Goal: Information Seeking & Learning: Learn about a topic

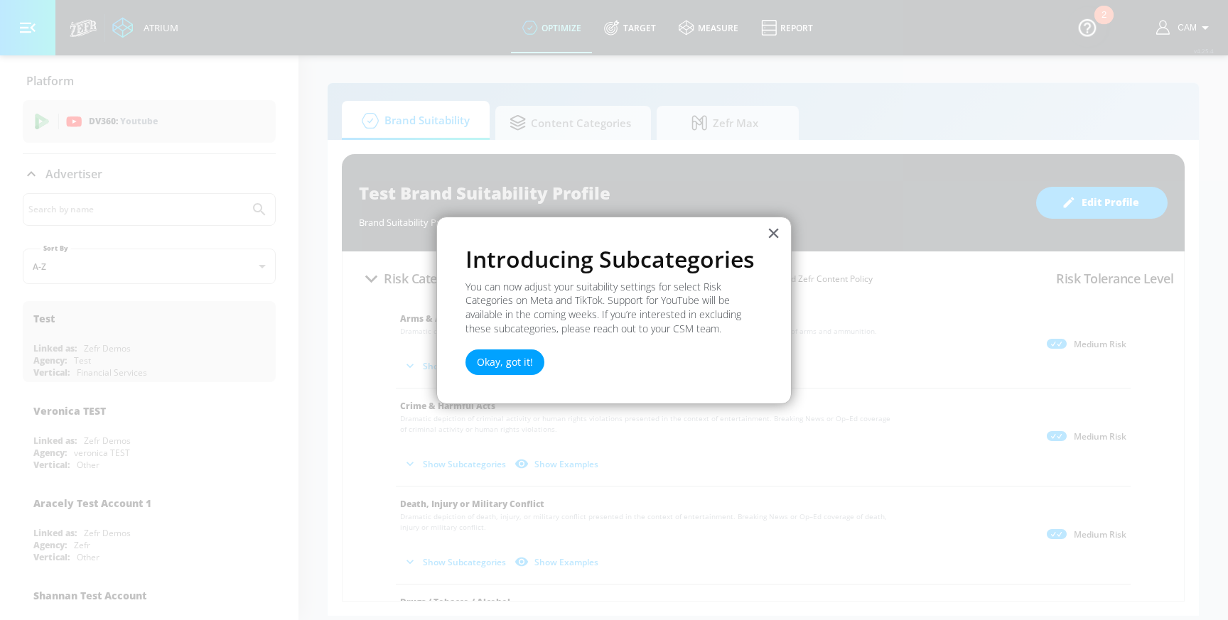
click at [465, 354] on div "× Introducing Subcategories You can now adjust your suitability settings for se…" at bounding box center [613, 311] width 355 height 188
click at [500, 362] on button "Okay, got it!" at bounding box center [504, 363] width 79 height 26
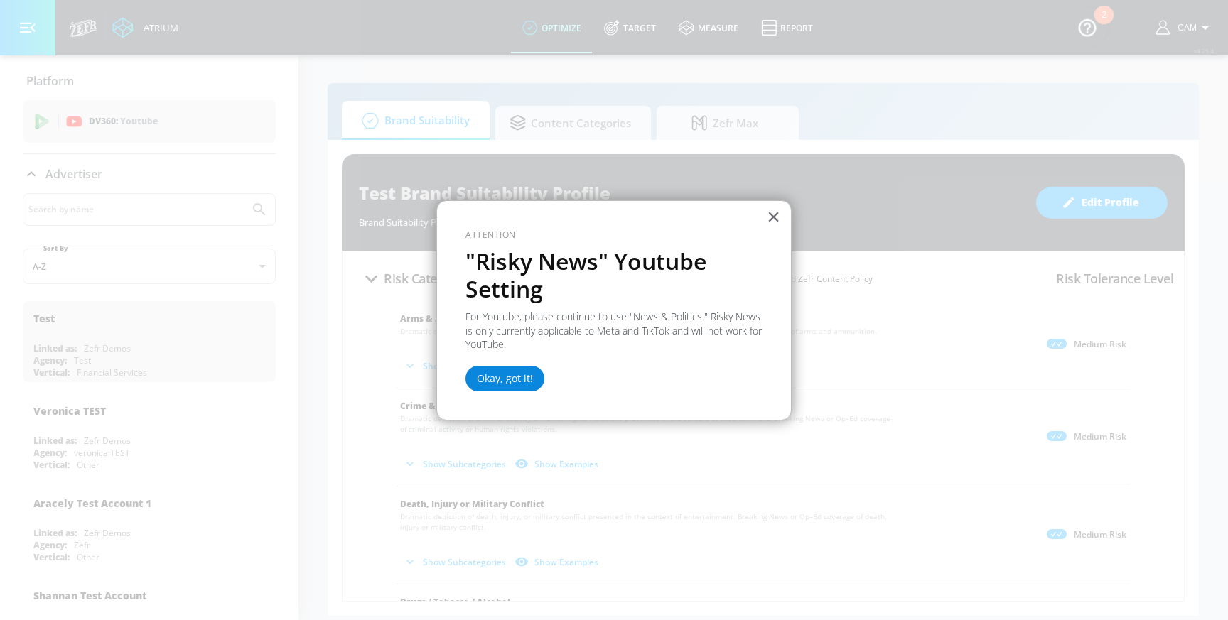
click at [509, 374] on button "Okay, got it!" at bounding box center [504, 379] width 79 height 26
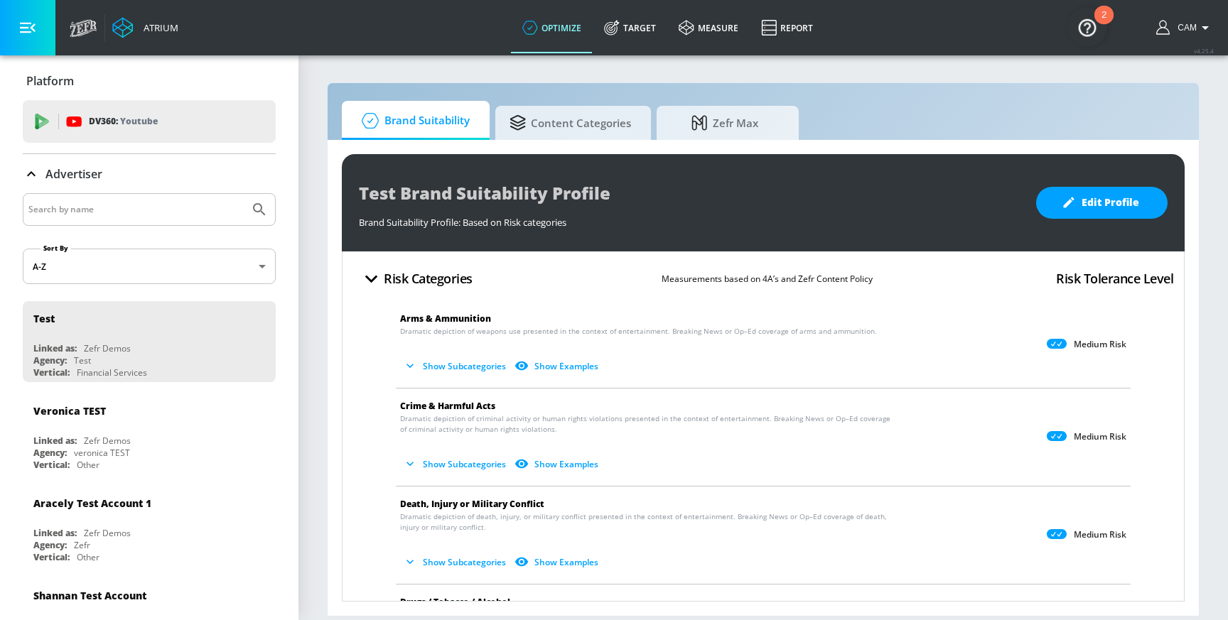
click at [460, 365] on button "Show Subcategories" at bounding box center [456, 365] width 112 height 23
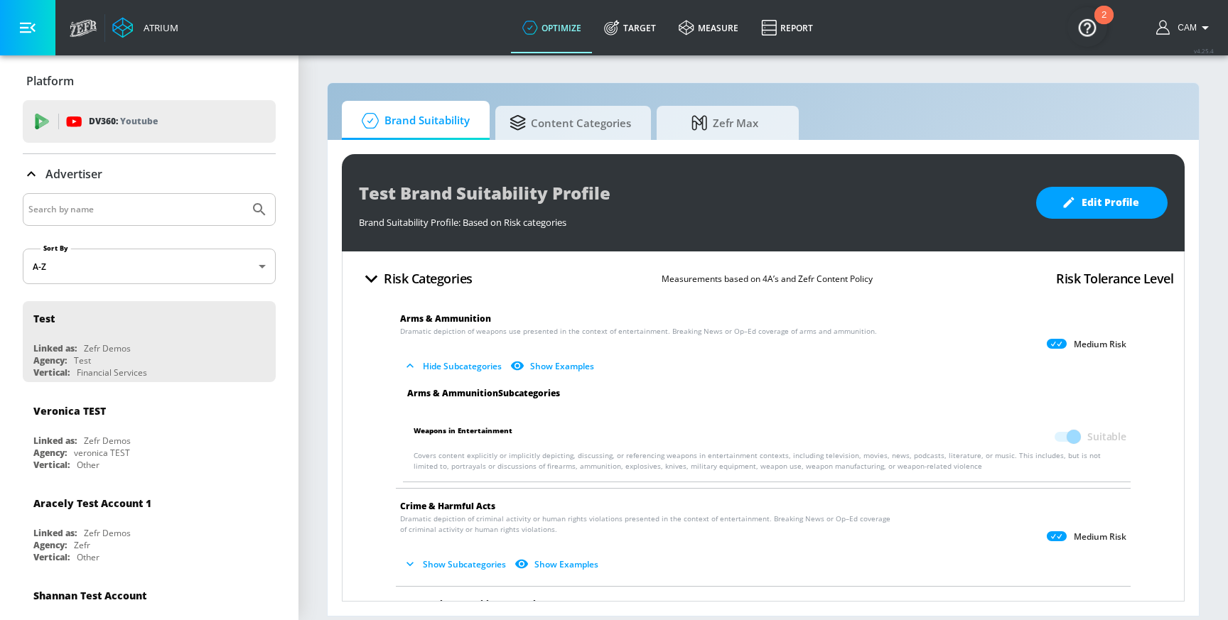
click at [460, 365] on button "Hide Subcategories" at bounding box center [453, 365] width 107 height 23
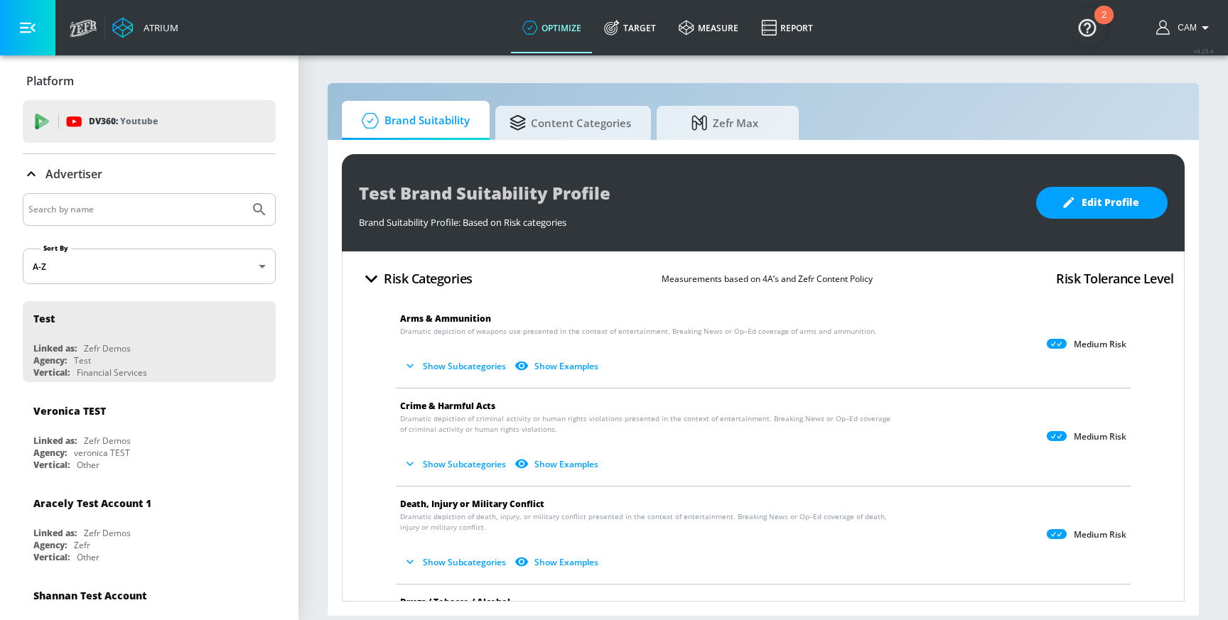
click at [533, 365] on button "Show Examples" at bounding box center [557, 365] width 92 height 23
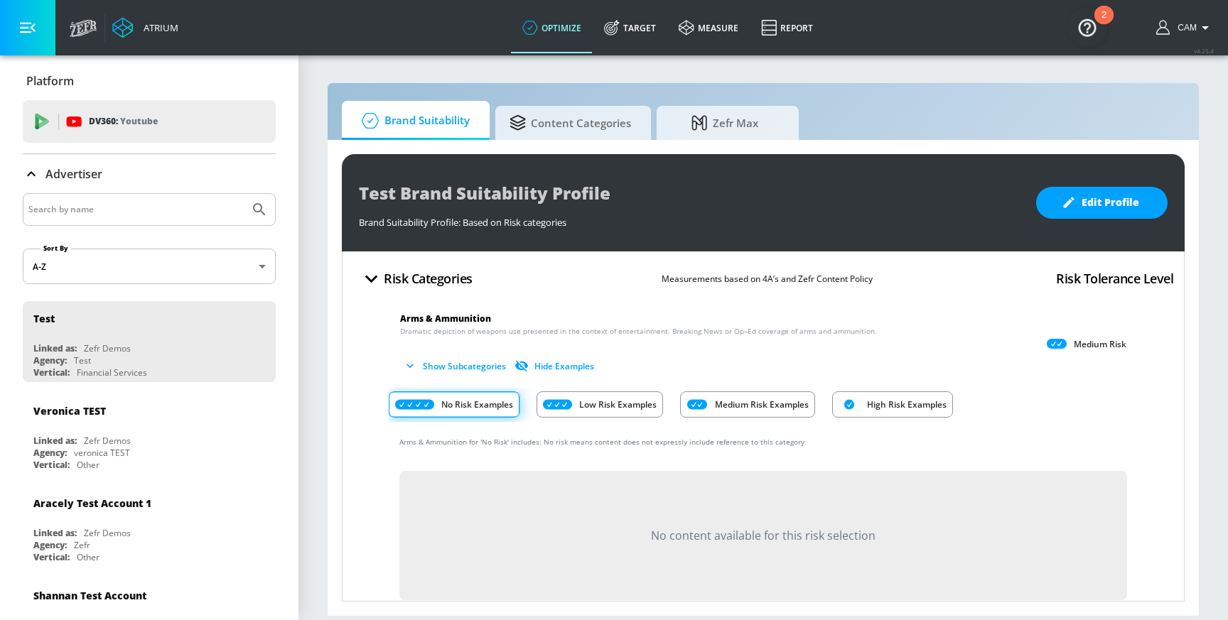
scroll to position [67, 0]
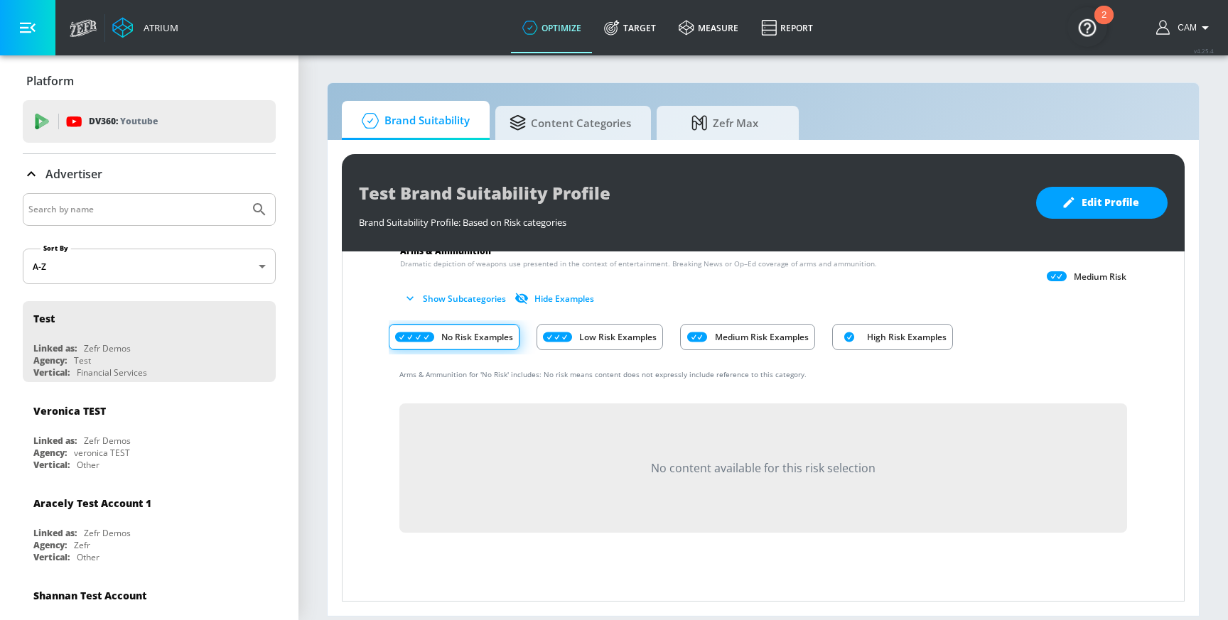
click at [580, 325] on div "Low Risk Examples" at bounding box center [599, 337] width 126 height 26
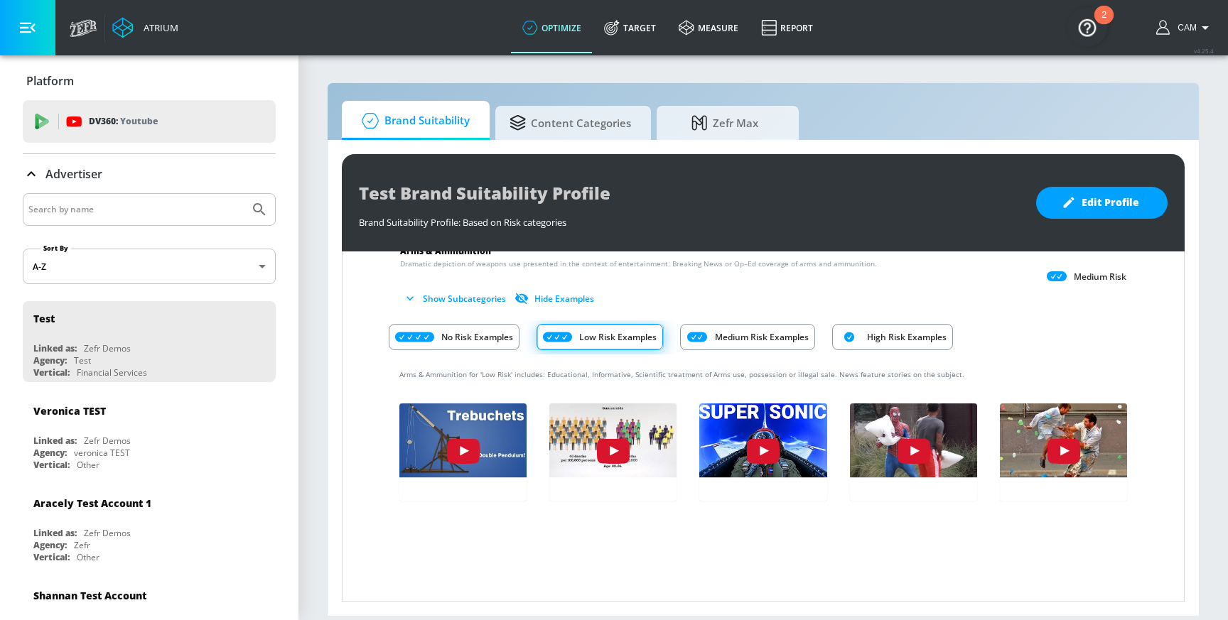
click at [718, 332] on p "Medium Risk Examples" at bounding box center [762, 337] width 94 height 15
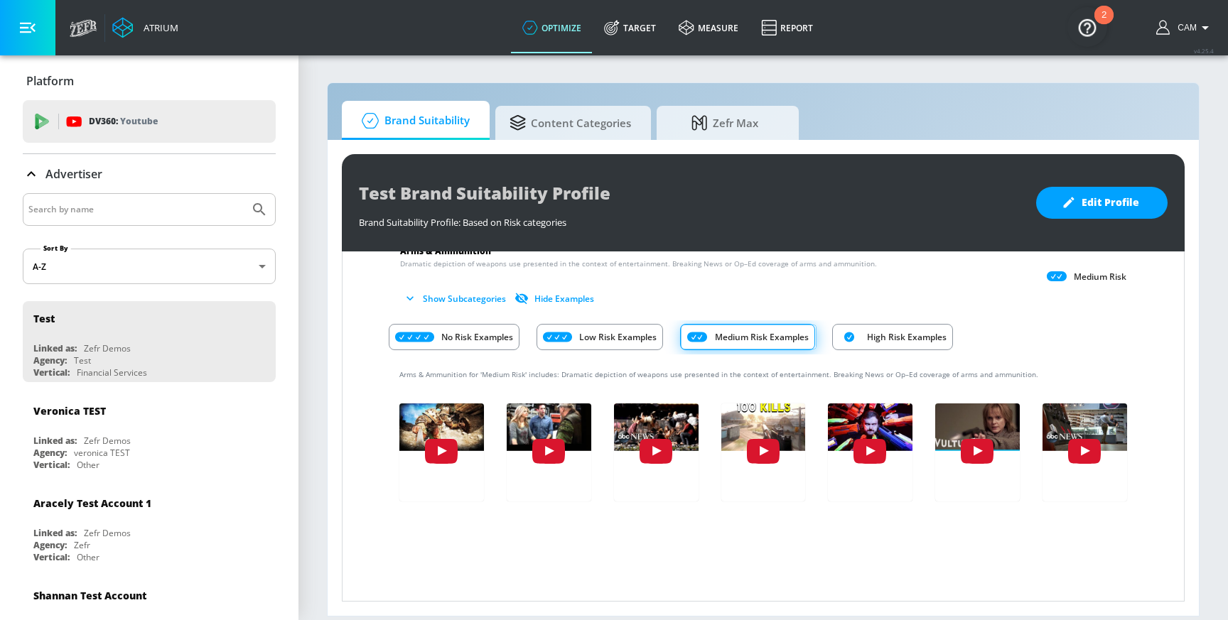
click at [874, 333] on p "High Risk Examples" at bounding box center [907, 337] width 80 height 15
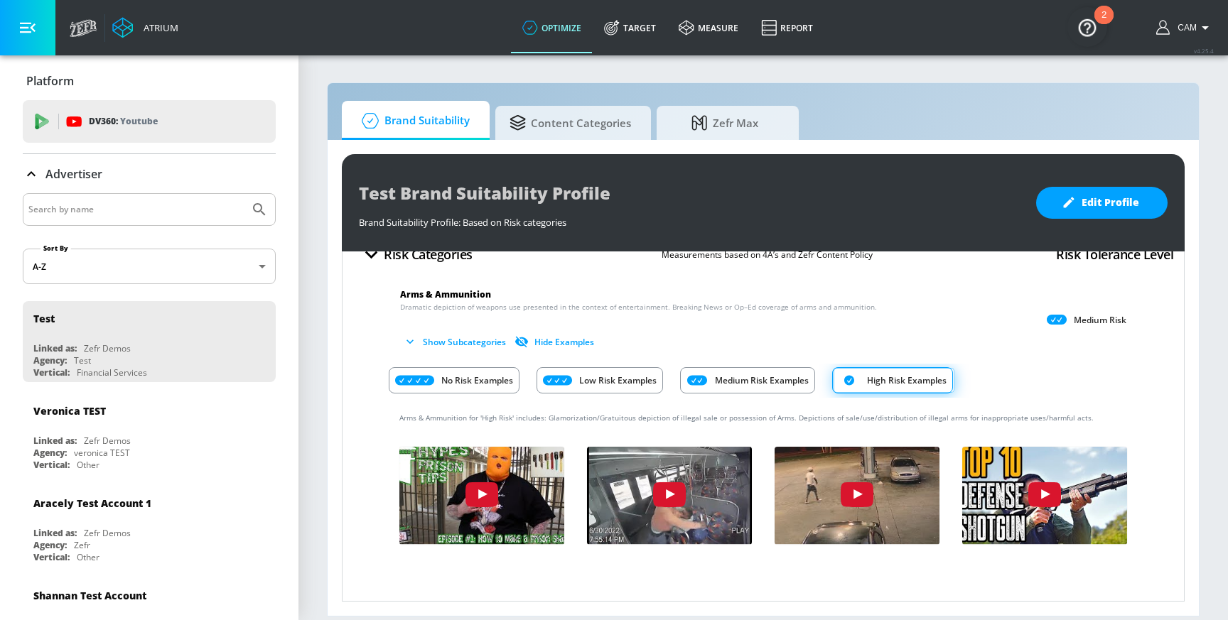
scroll to position [0, 0]
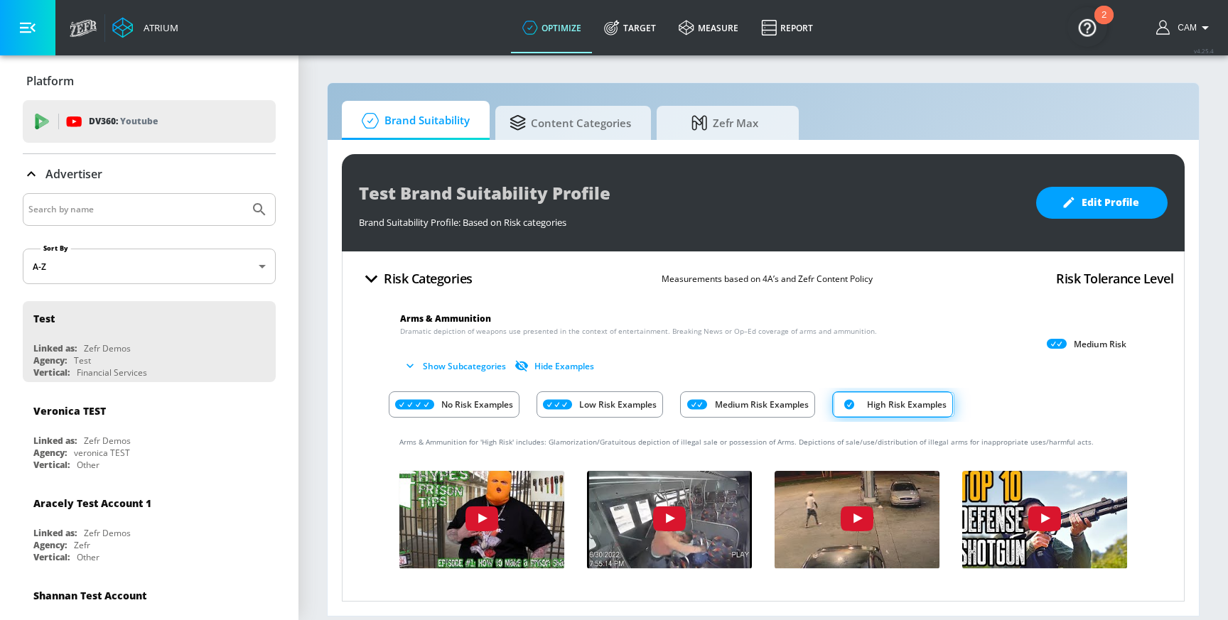
click at [450, 399] on p "No Risk Examples" at bounding box center [477, 404] width 72 height 15
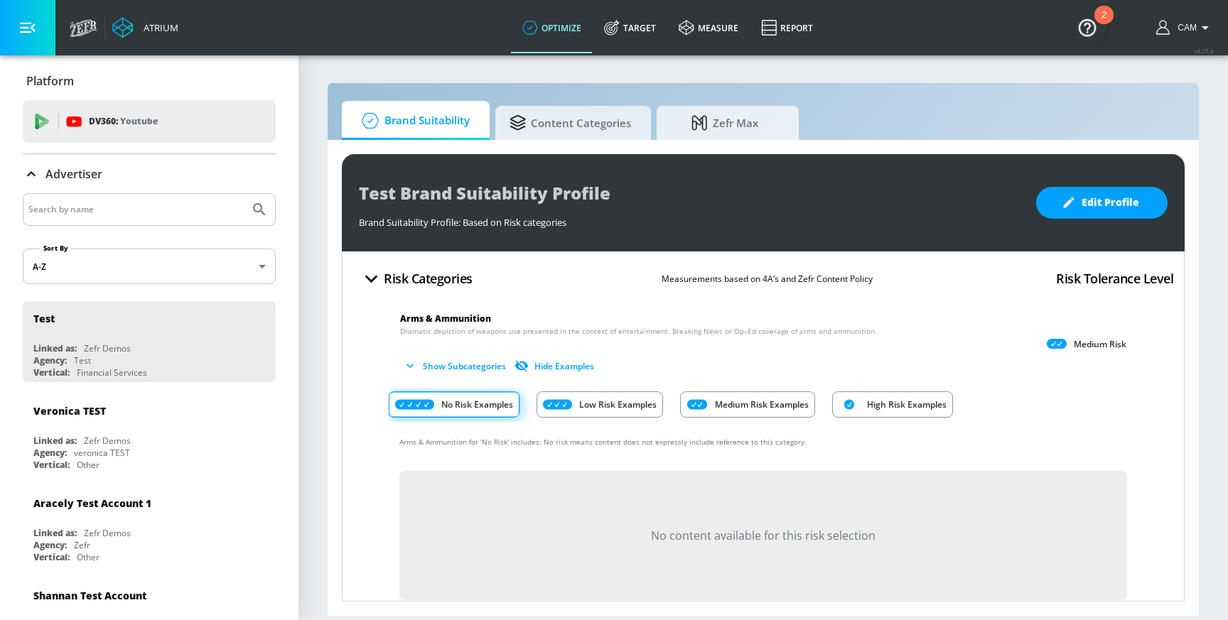
click at [602, 389] on button "Low Risk Examples" at bounding box center [599, 405] width 126 height 34
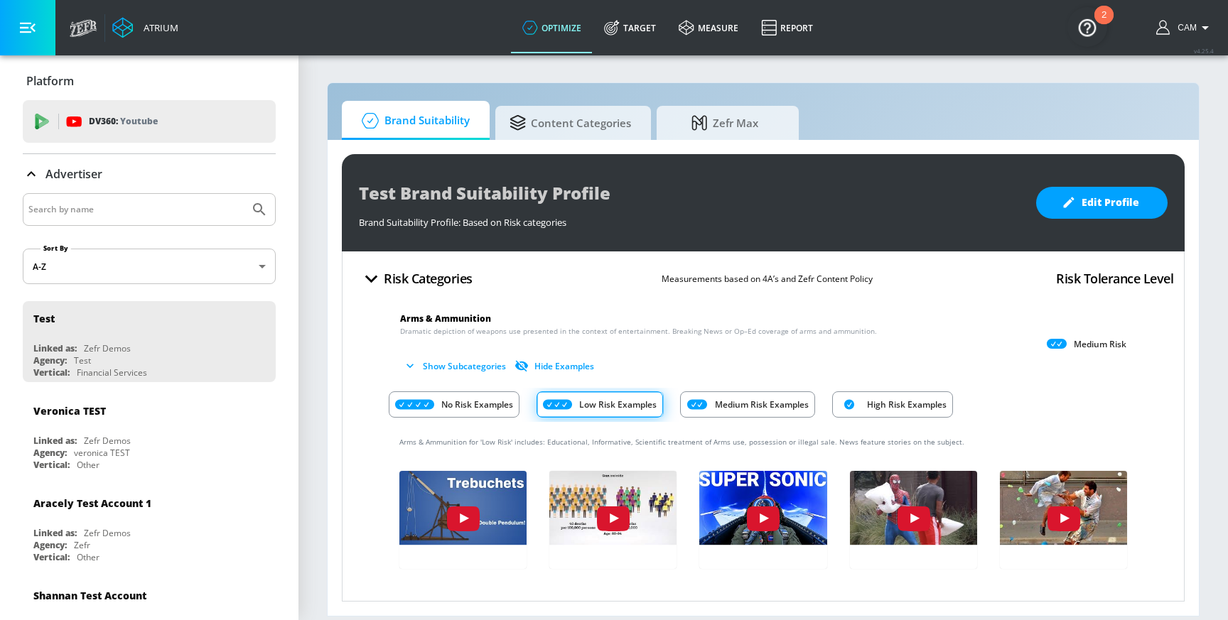
click at [55, 202] on input "Search by name" at bounding box center [135, 209] width 215 height 18
click at [748, 129] on span "Zefr Max" at bounding box center [725, 121] width 108 height 34
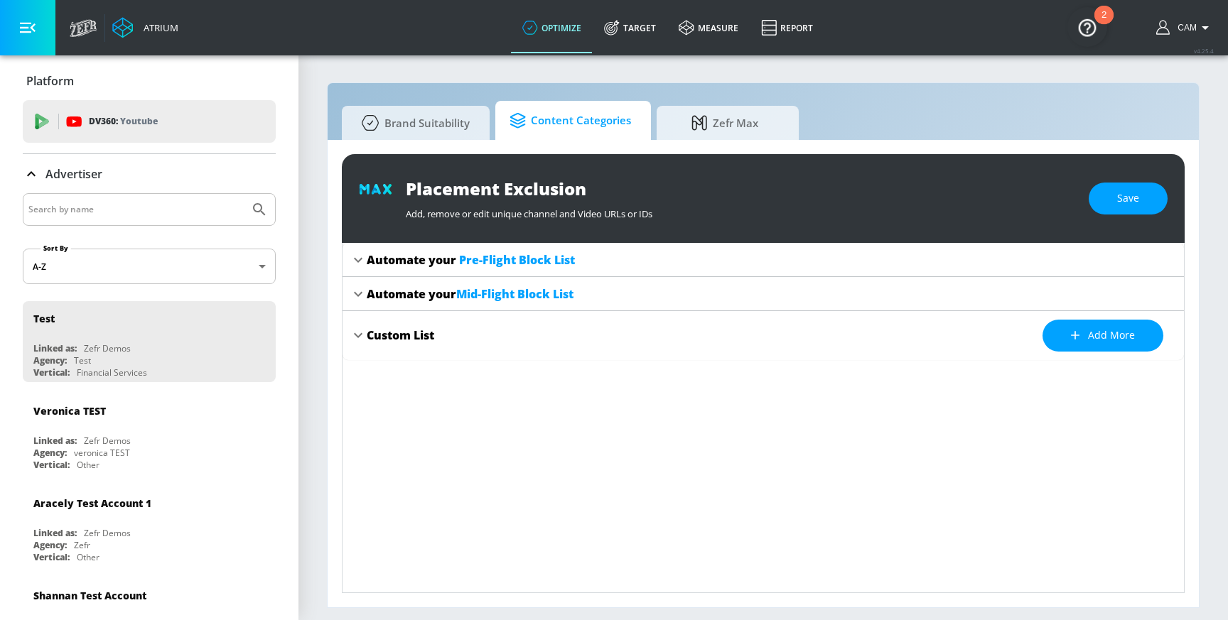
click at [583, 134] on span "Content Categories" at bounding box center [569, 121] width 121 height 34
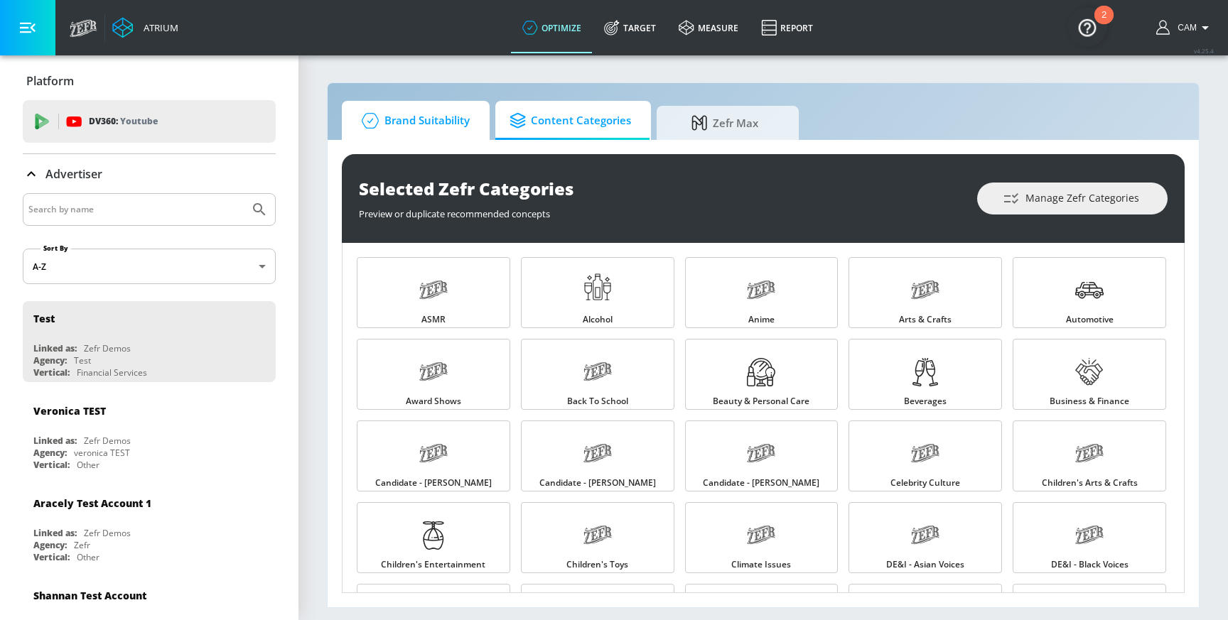
click at [433, 117] on span "Brand Suitability" at bounding box center [413, 121] width 114 height 34
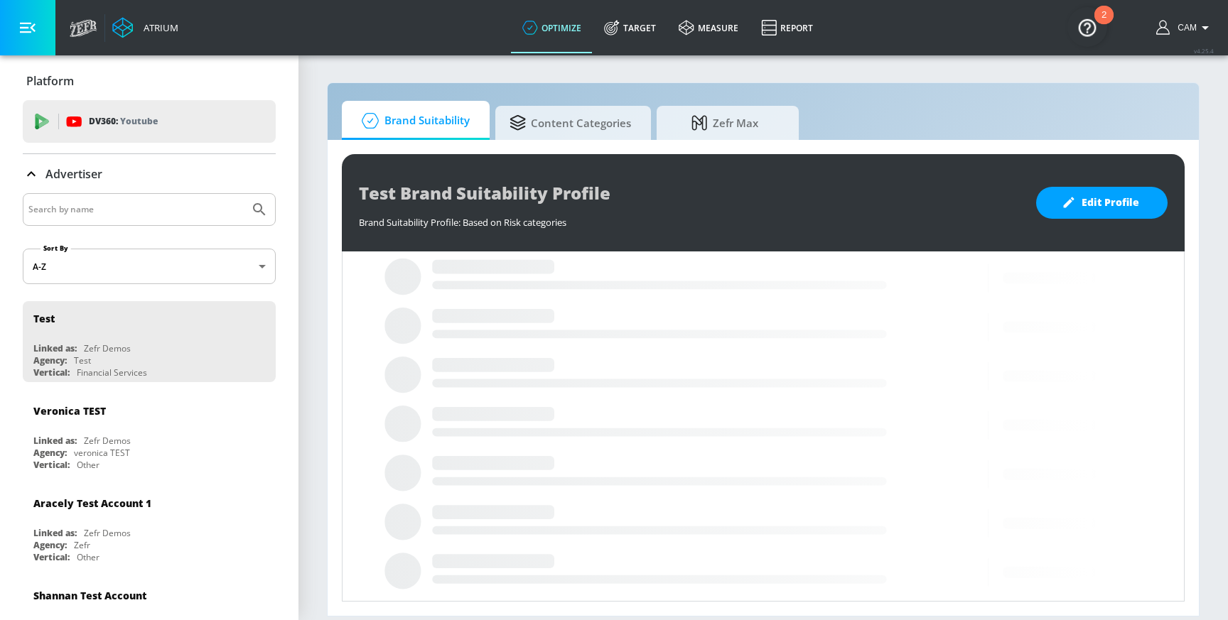
click at [1068, 27] on img "Open Resource Center, 2 new notifications" at bounding box center [1087, 27] width 40 height 40
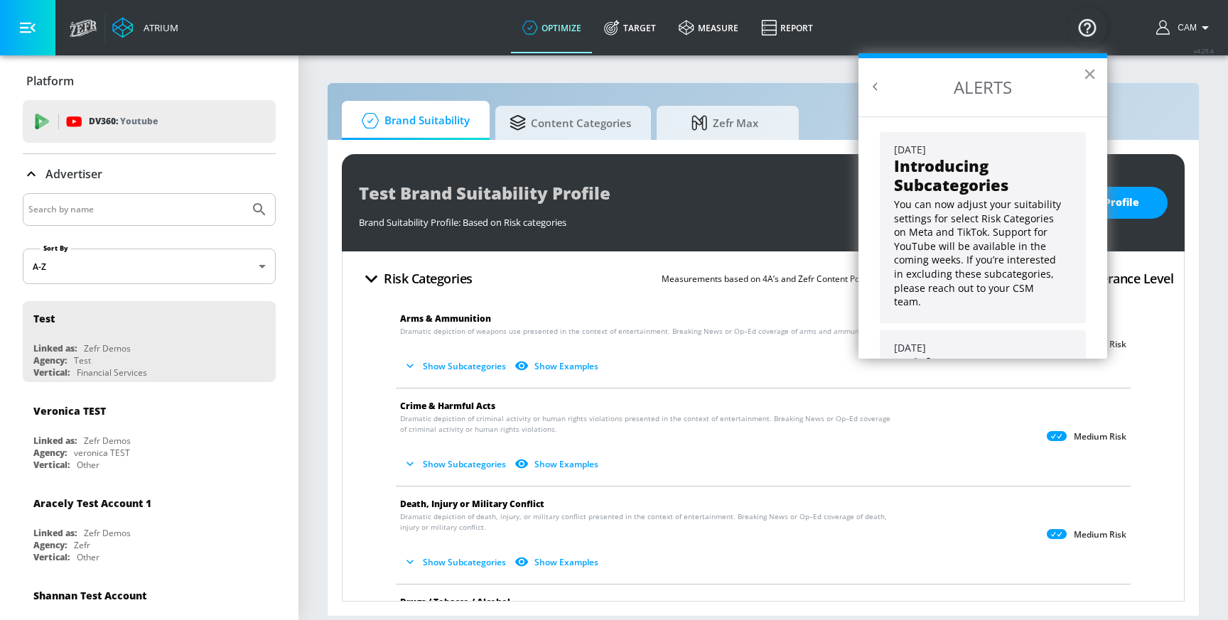
click at [1085, 82] on button "×" at bounding box center [1089, 74] width 13 height 23
